Goal: Navigation & Orientation: Understand site structure

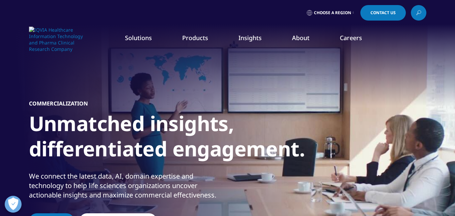
click at [152, 188] on link "Customer Engagement (OCE)" at bounding box center [177, 184] width 104 height 7
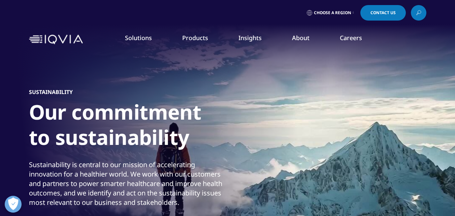
click at [167, 160] on link "Pharmaceutical Manufacturers" at bounding box center [174, 161] width 106 height 7
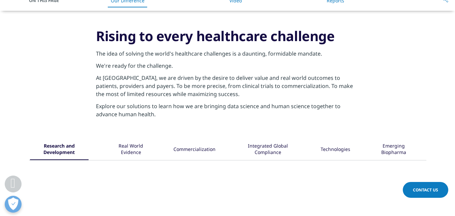
scroll to position [67, 0]
